Goal: Task Accomplishment & Management: Use online tool/utility

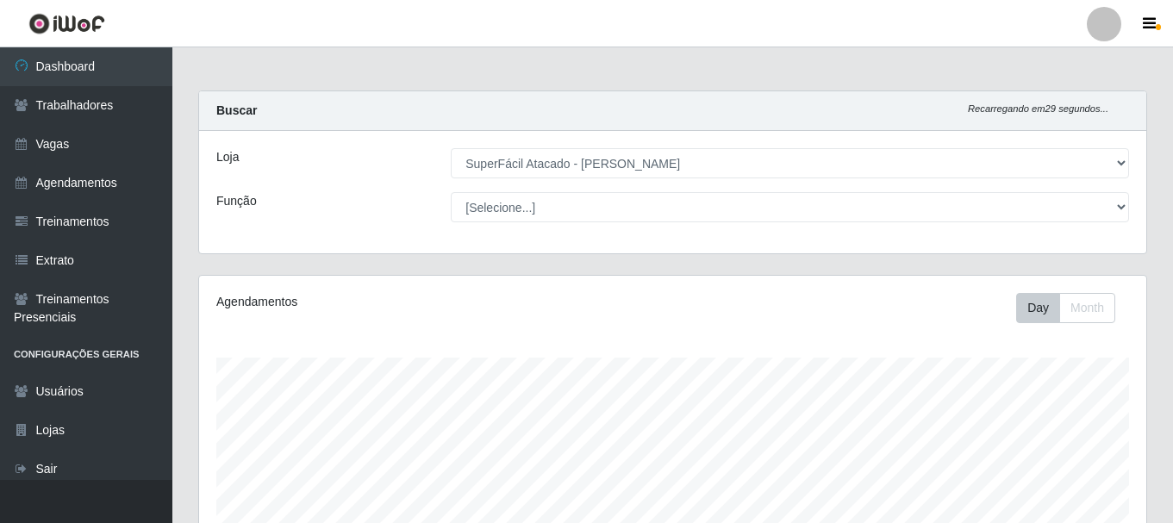
select select "399"
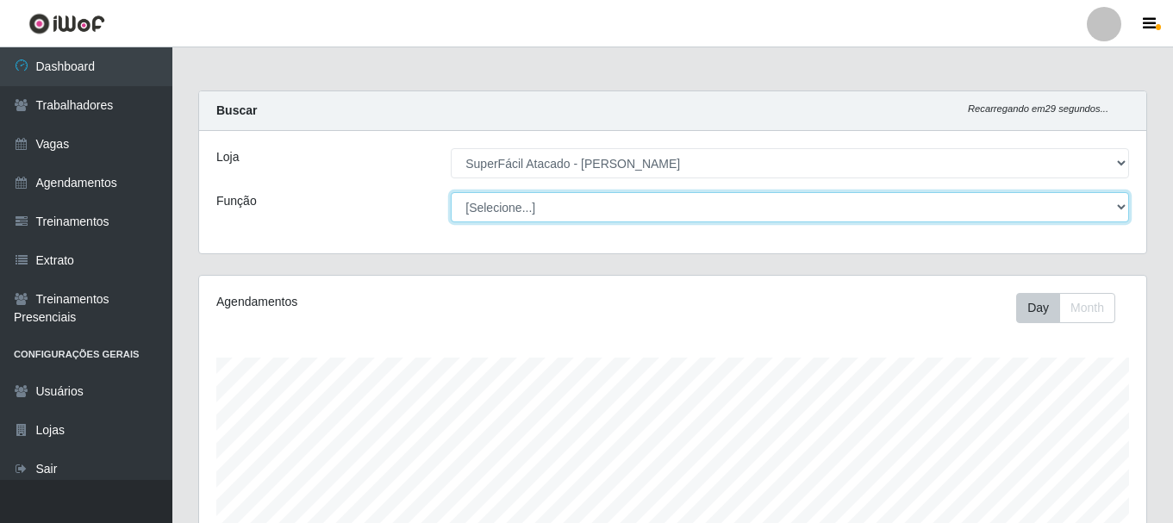
drag, startPoint x: 0, startPoint y: 0, endPoint x: 1119, endPoint y: 202, distance: 1137.2
click at [1119, 202] on select "[Selecione...] Embalador Embalador + Embalador ++ Operador de Caixa Operador de…" at bounding box center [790, 207] width 678 height 30
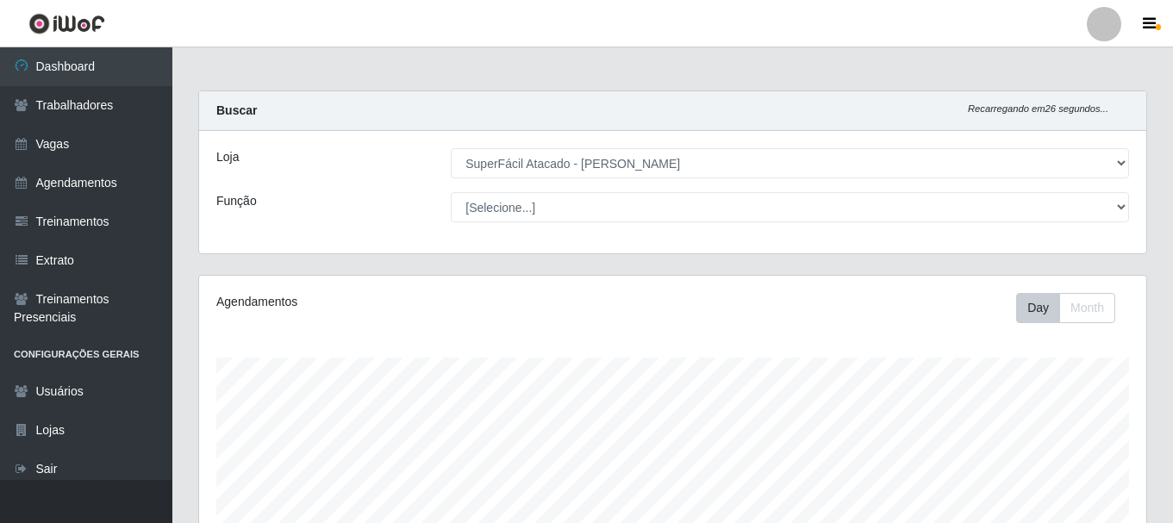
click at [379, 124] on div "Buscar Recarregando em 26 segundos..." at bounding box center [672, 111] width 947 height 40
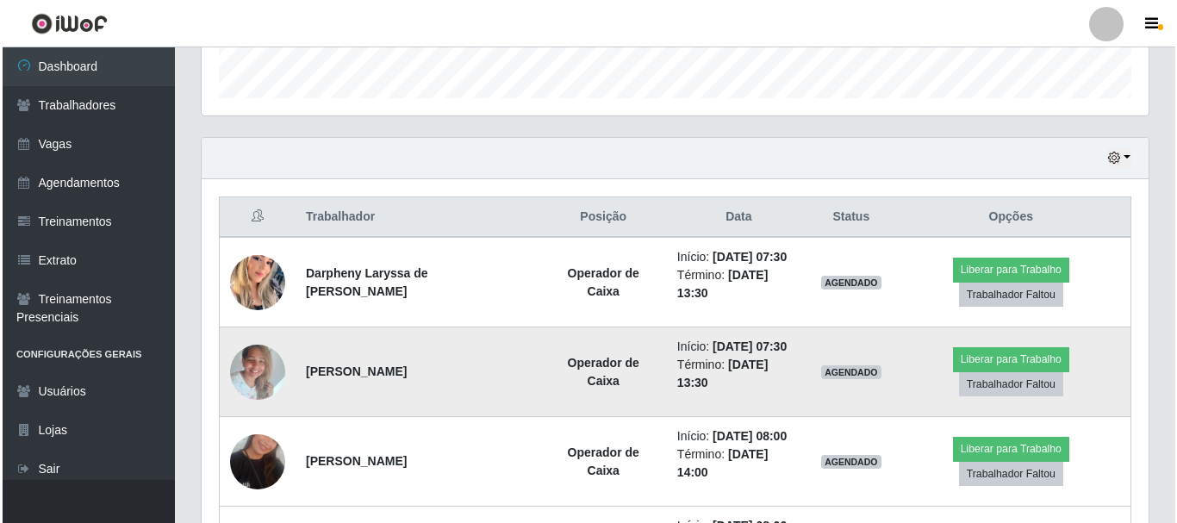
scroll to position [517, 0]
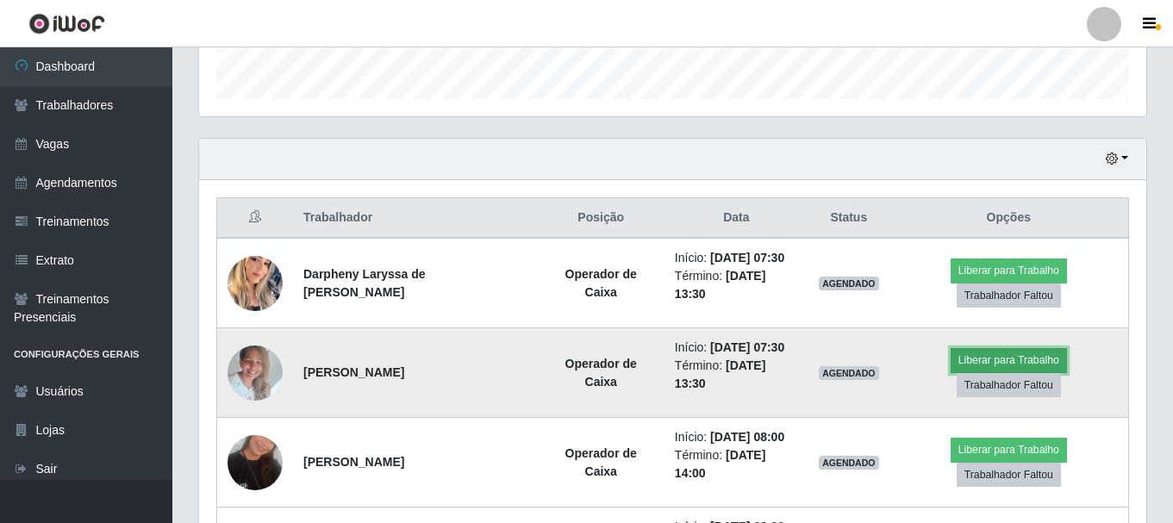
click at [960, 358] on button "Liberar para Trabalho" at bounding box center [1008, 360] width 116 height 24
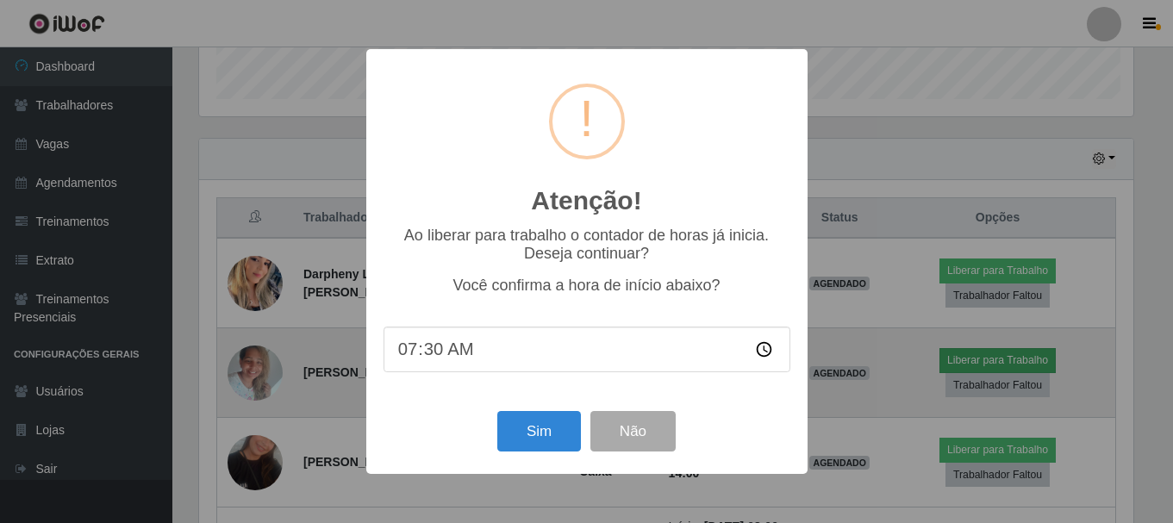
scroll to position [358, 938]
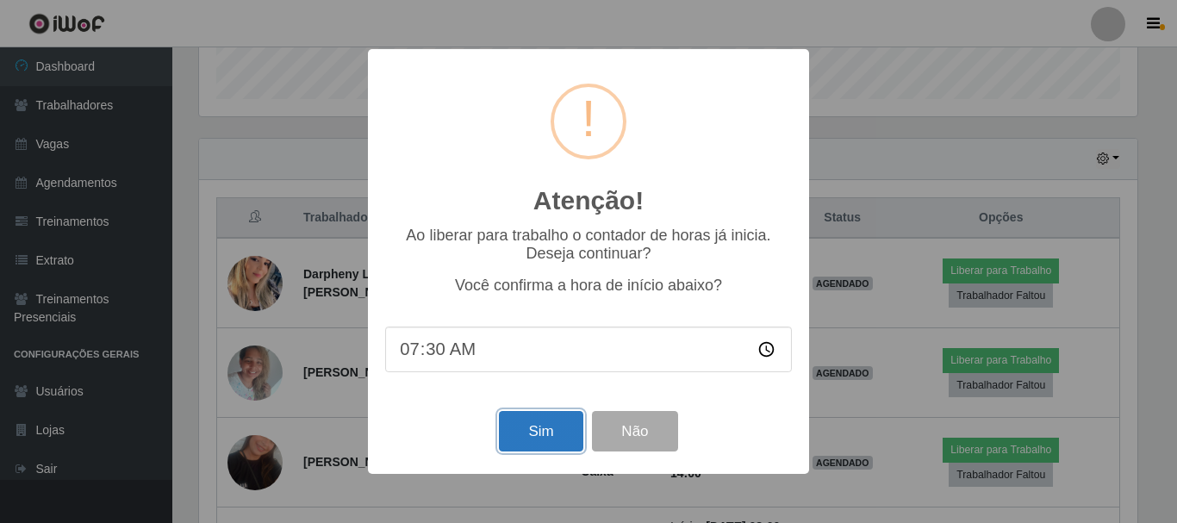
click at [526, 435] on button "Sim" at bounding box center [541, 431] width 84 height 40
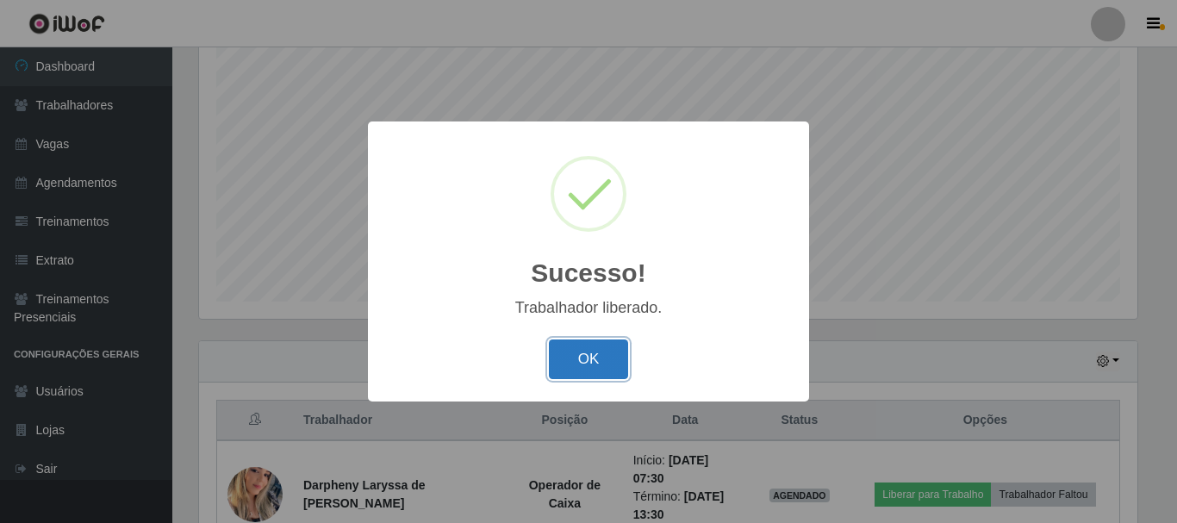
click at [612, 341] on button "OK" at bounding box center [589, 359] width 80 height 40
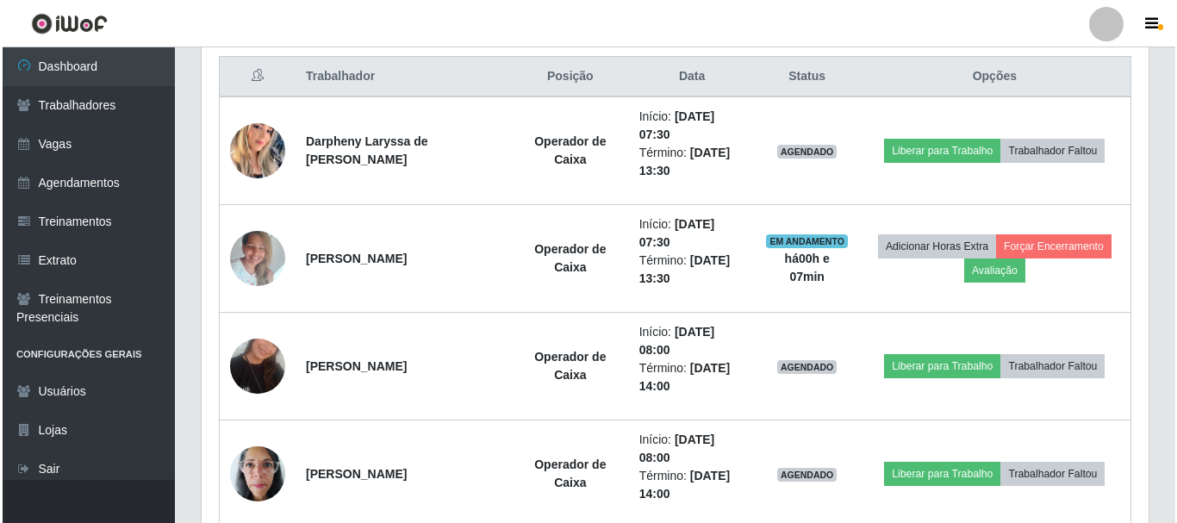
scroll to position [659, 0]
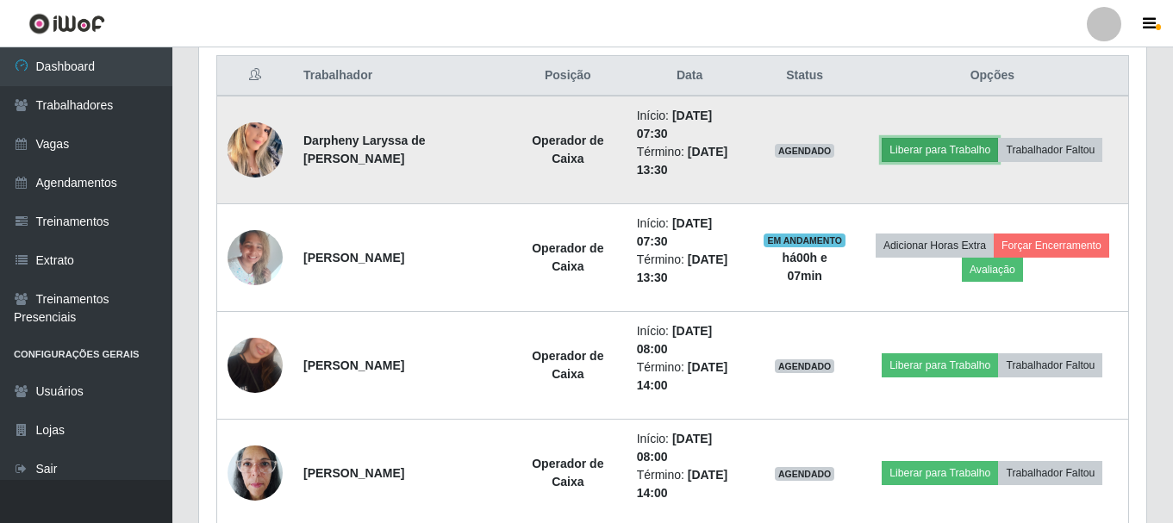
click at [955, 148] on button "Liberar para Trabalho" at bounding box center [939, 150] width 116 height 24
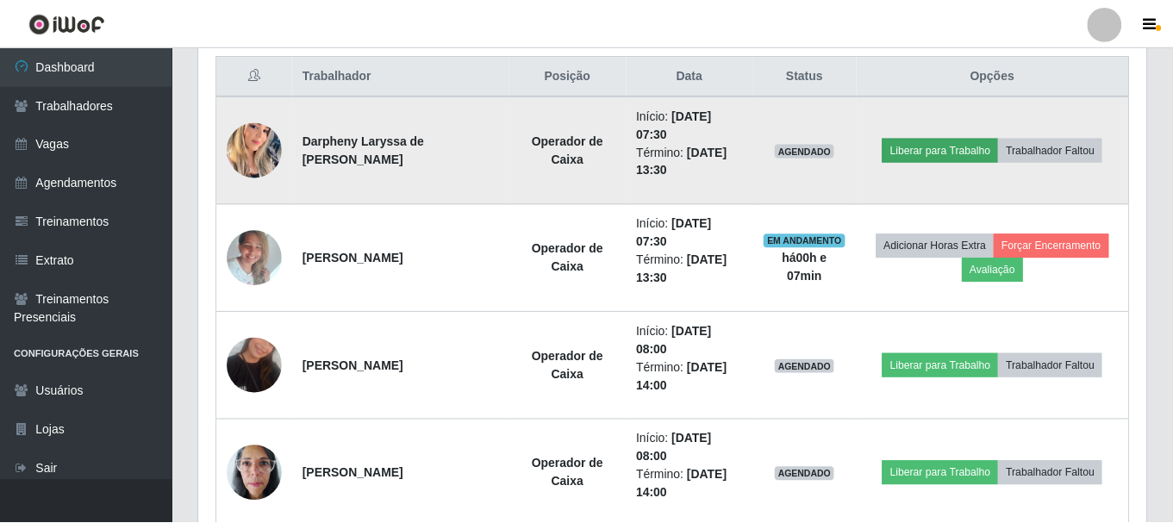
scroll to position [358, 938]
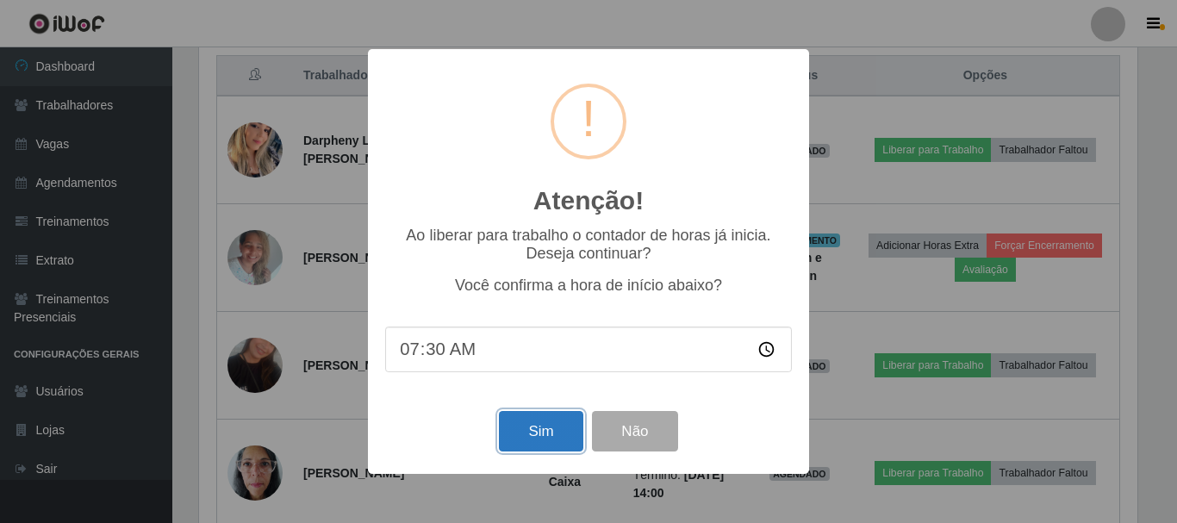
click at [558, 421] on button "Sim" at bounding box center [541, 431] width 84 height 40
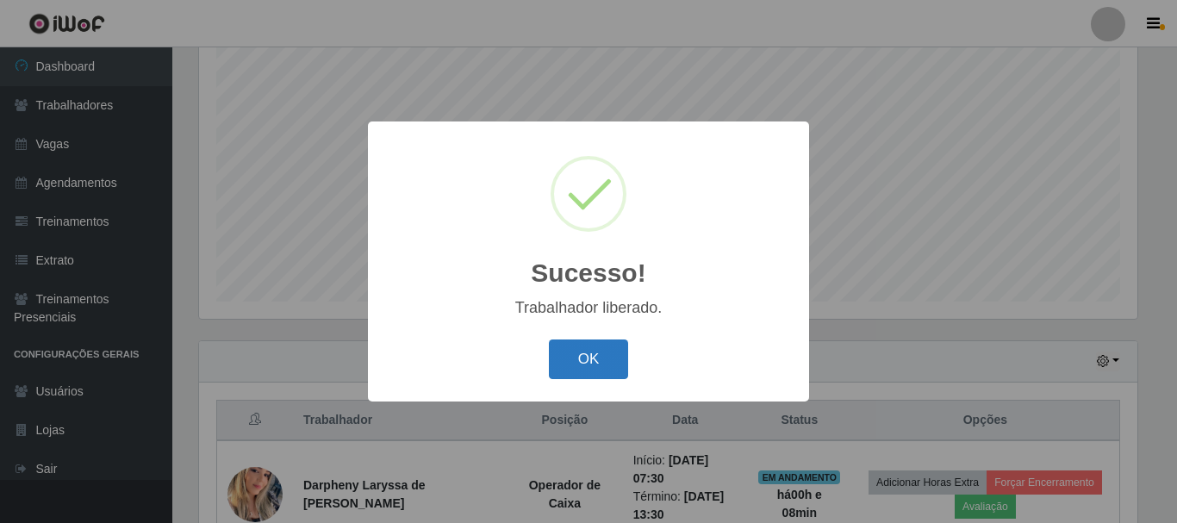
click at [609, 346] on button "OK" at bounding box center [589, 359] width 80 height 40
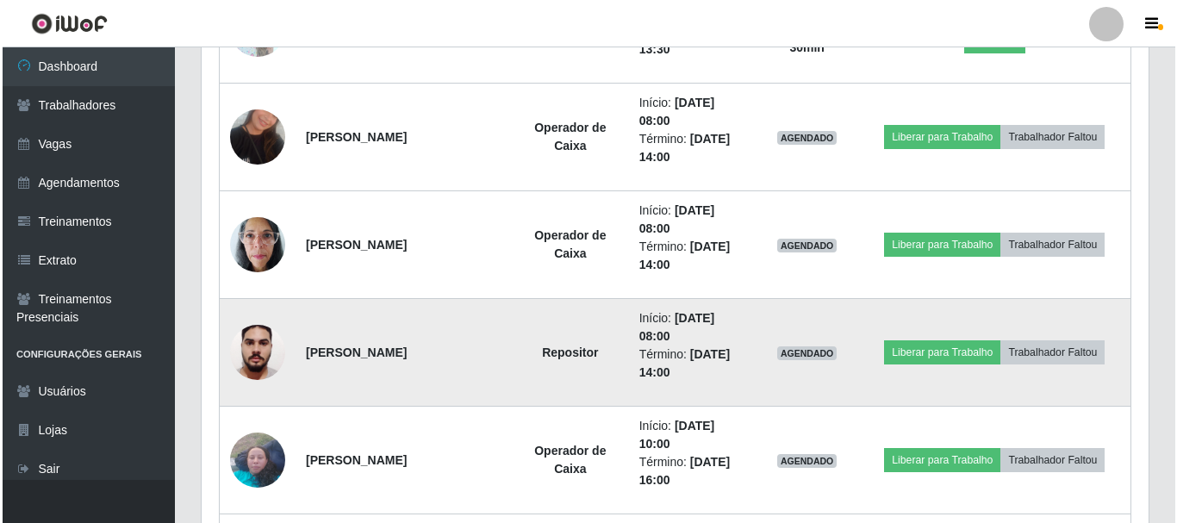
scroll to position [918, 0]
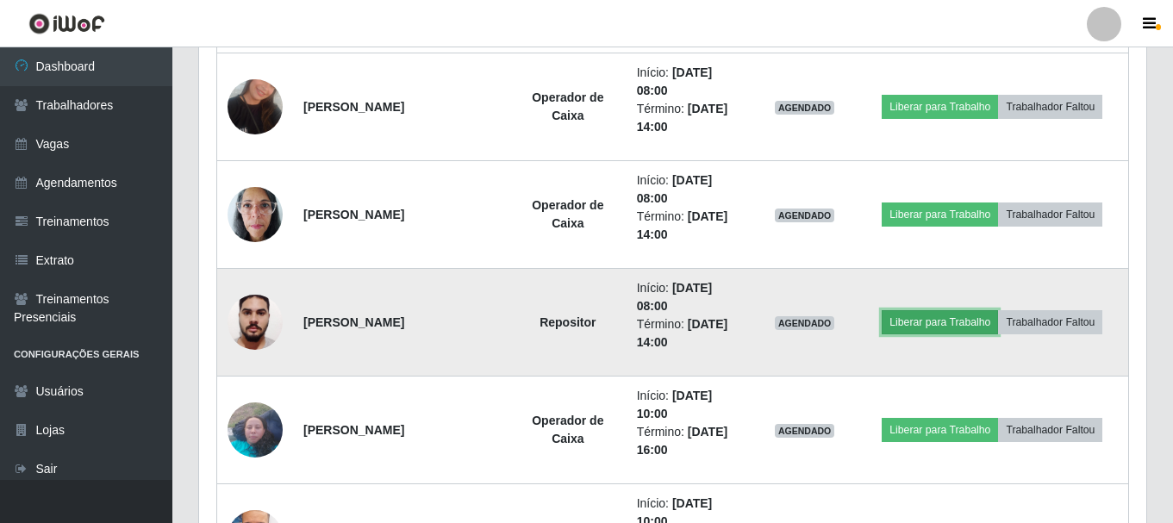
click at [974, 318] on button "Liberar para Trabalho" at bounding box center [939, 322] width 116 height 24
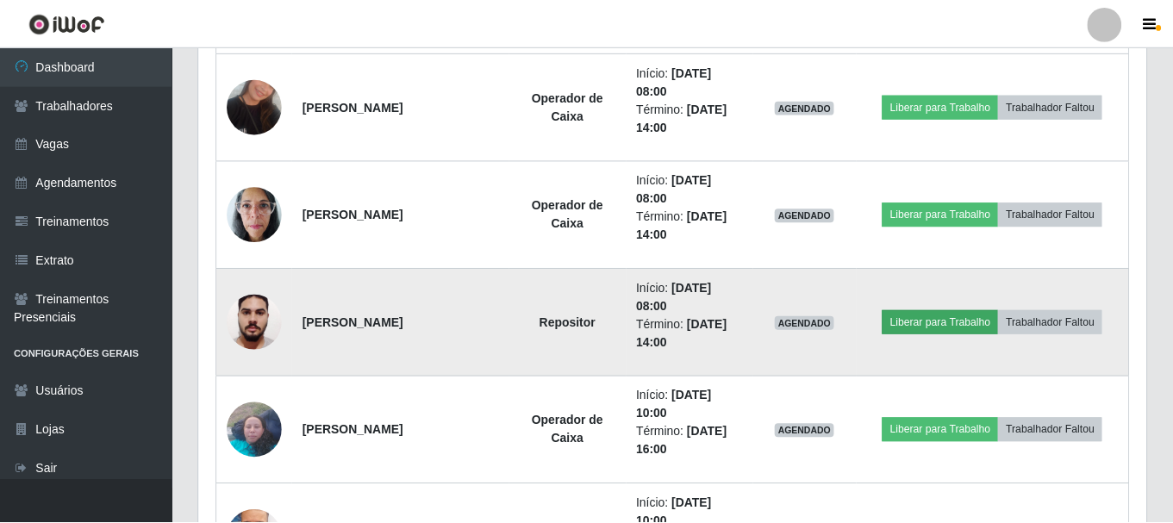
scroll to position [358, 938]
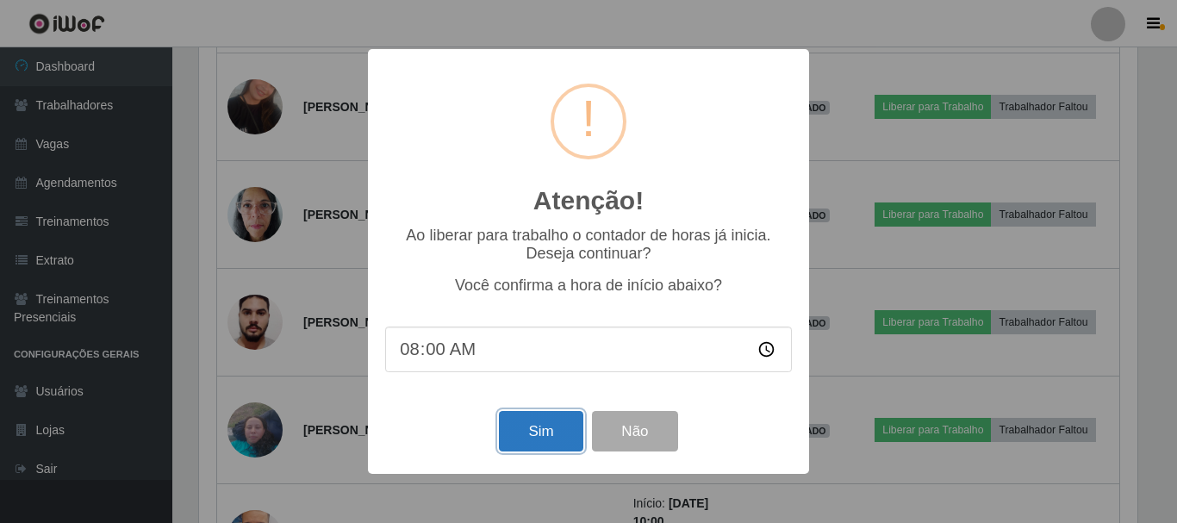
click at [527, 437] on button "Sim" at bounding box center [541, 431] width 84 height 40
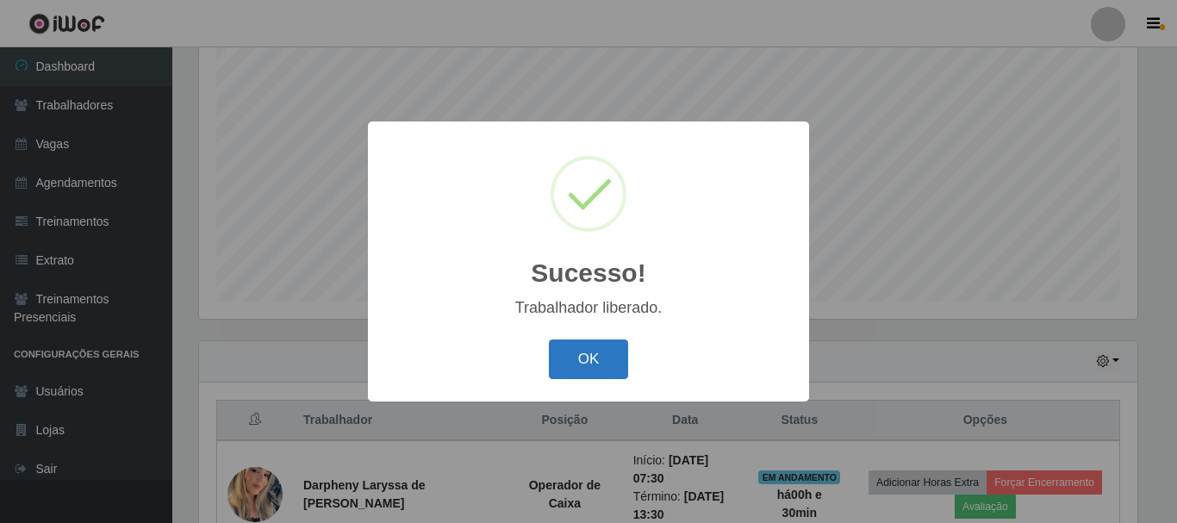
click at [599, 362] on button "OK" at bounding box center [589, 359] width 80 height 40
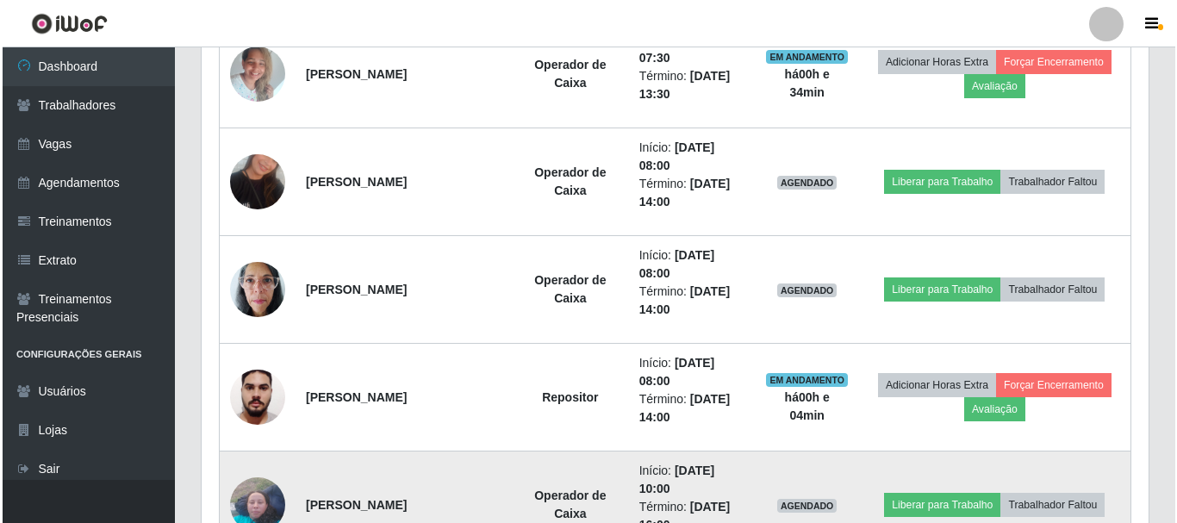
scroll to position [831, 0]
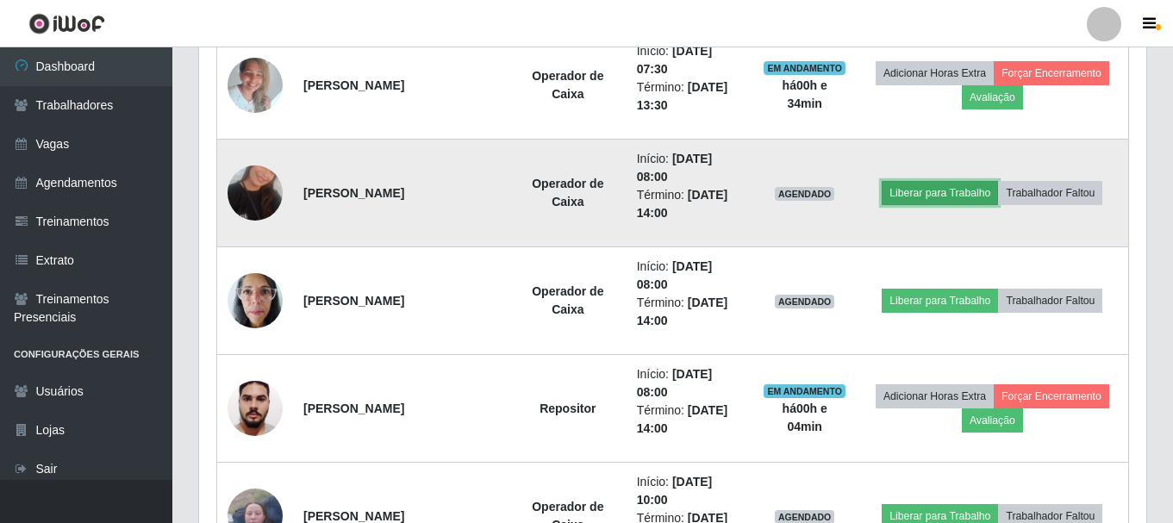
click at [904, 192] on button "Liberar para Trabalho" at bounding box center [939, 193] width 116 height 24
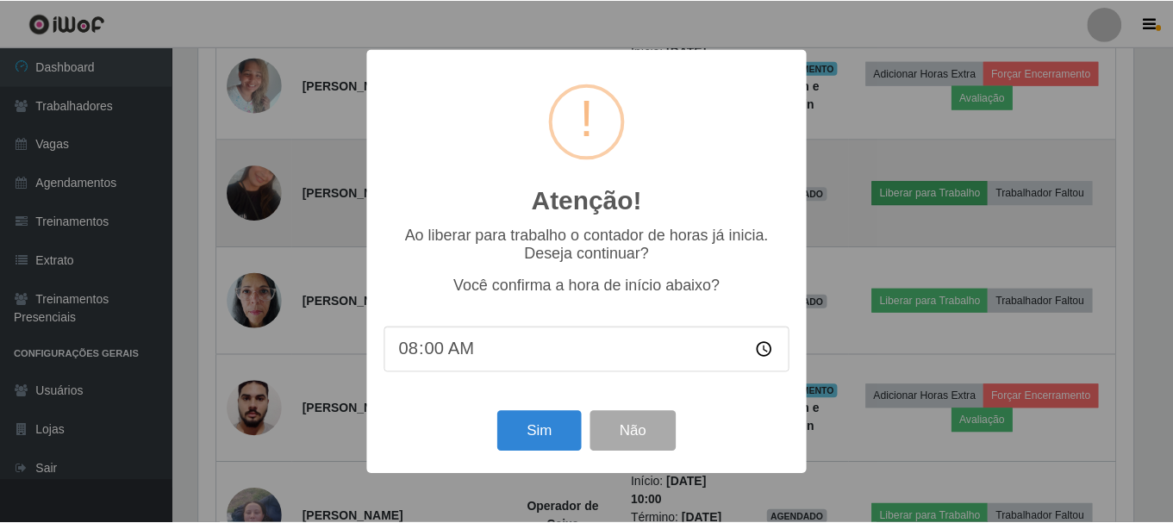
scroll to position [358, 938]
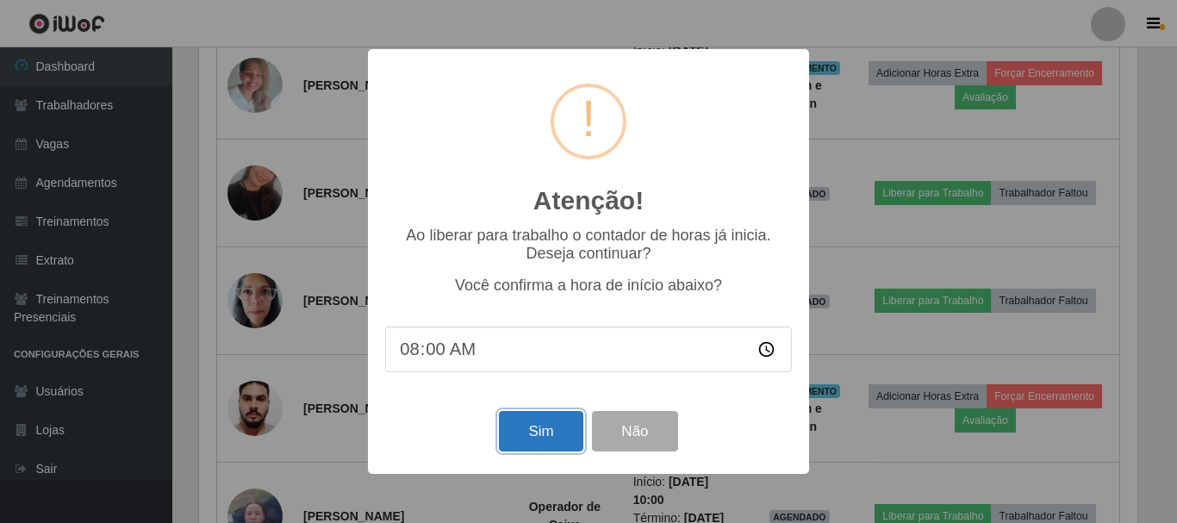
click at [540, 437] on button "Sim" at bounding box center [541, 431] width 84 height 40
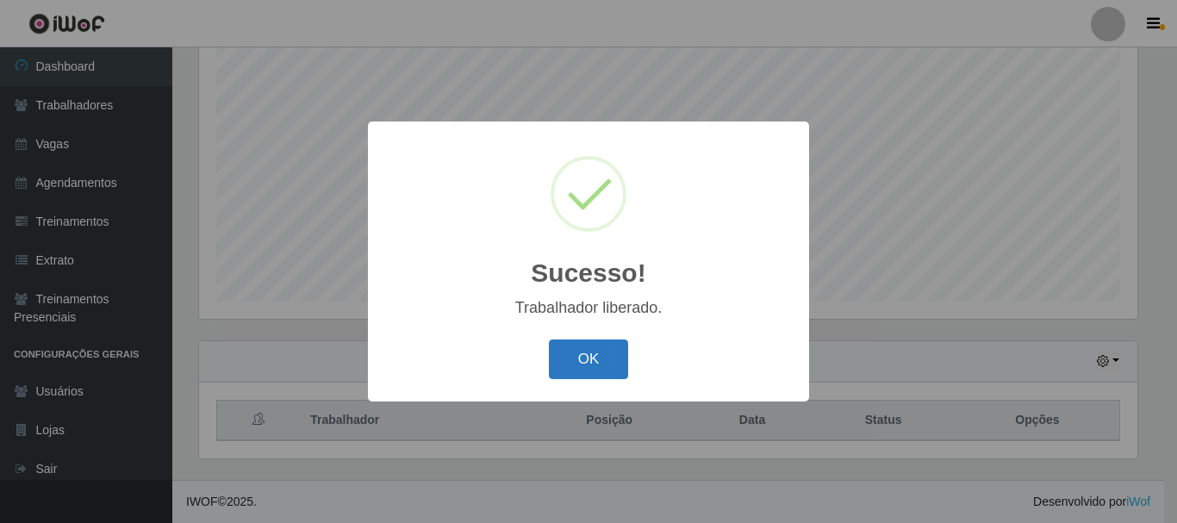
click at [583, 358] on button "OK" at bounding box center [589, 359] width 80 height 40
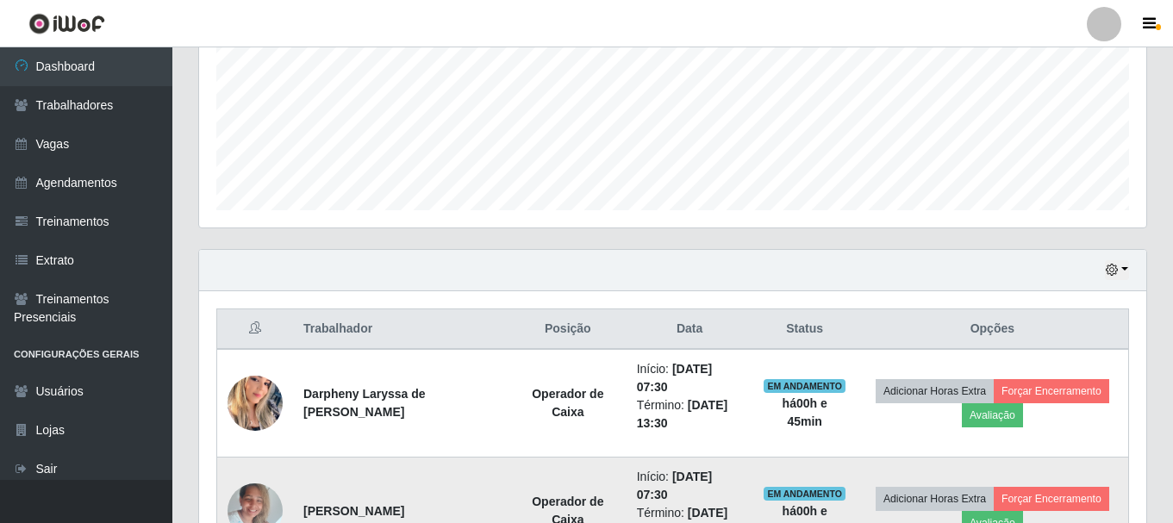
scroll to position [401, 0]
